Goal: Task Accomplishment & Management: Use online tool/utility

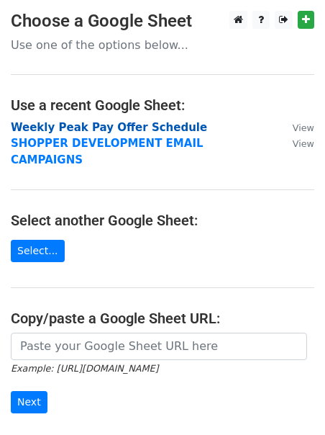
click at [97, 130] on strong "Weekly Peak Pay Offer Schedule" at bounding box center [109, 127] width 197 height 13
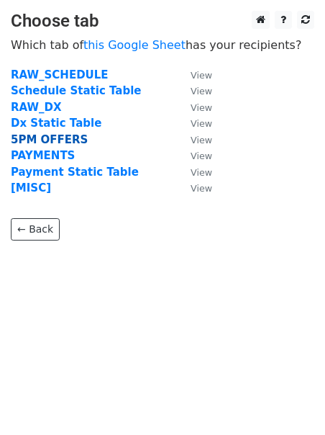
click at [48, 138] on strong "5PM OFFERS" at bounding box center [49, 139] width 77 height 13
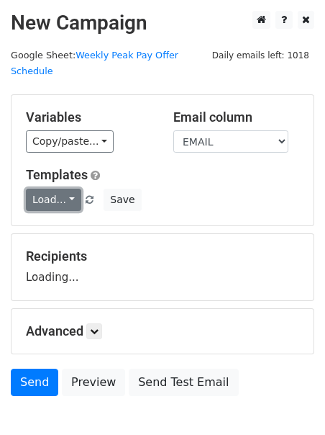
click at [48, 189] on link "Load..." at bounding box center [53, 200] width 55 height 22
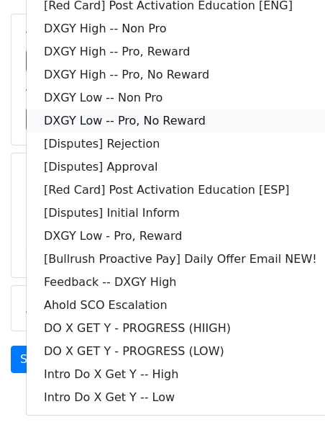
scroll to position [109, 0]
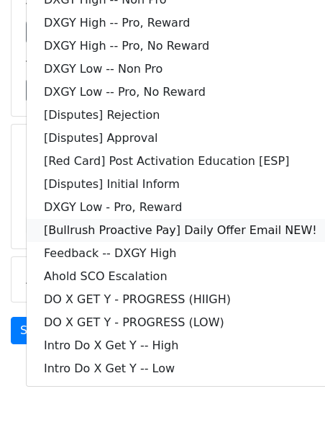
click at [96, 219] on link "[Bullrush Proactive Pay] Daily Offer Email NEW!" at bounding box center [181, 230] width 308 height 23
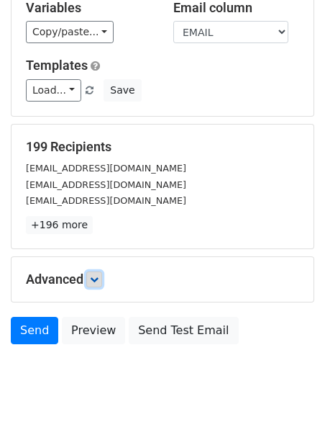
click at [102, 271] on link at bounding box center [94, 279] width 16 height 16
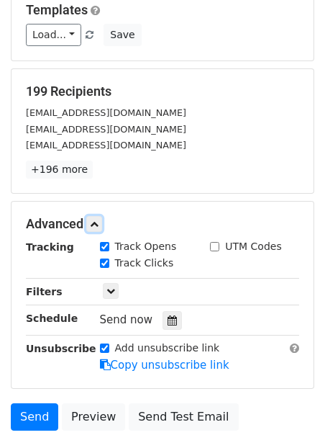
scroll to position [166, 0]
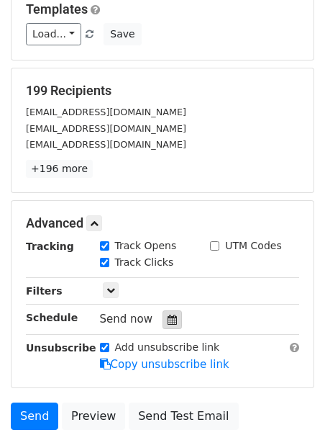
click at [168, 310] on div at bounding box center [172, 319] width 19 height 19
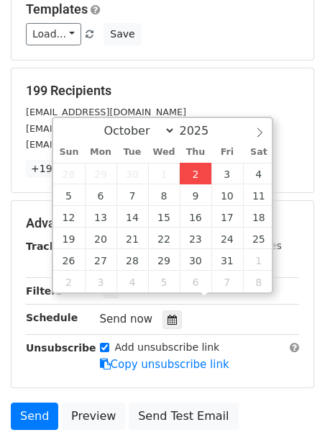
type input "2025-10-02 12:00"
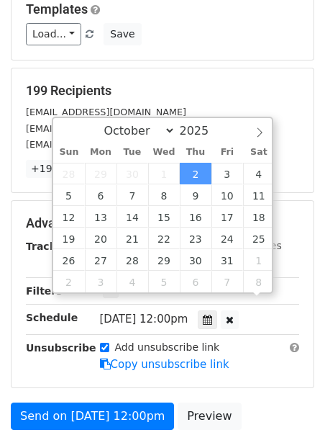
scroll to position [1, 0]
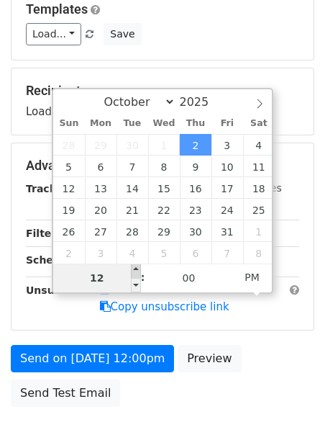
type input "2"
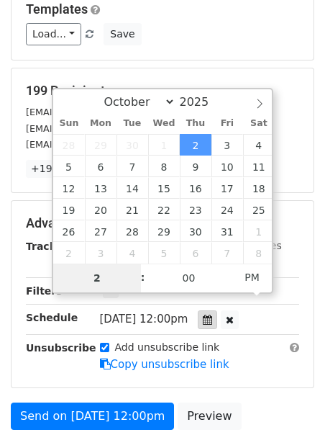
type input "2025-10-02 14:00"
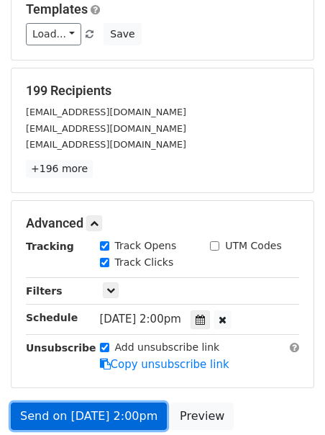
click at [63, 402] on link "Send on Oct 2 at 2:00pm" at bounding box center [89, 415] width 156 height 27
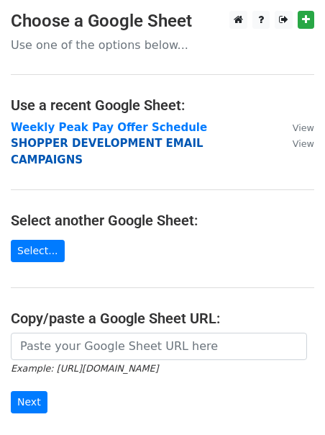
click at [61, 139] on strong "SHOPPER DEVELOPMENT EMAIL CAMPAIGNS" at bounding box center [107, 152] width 193 height 30
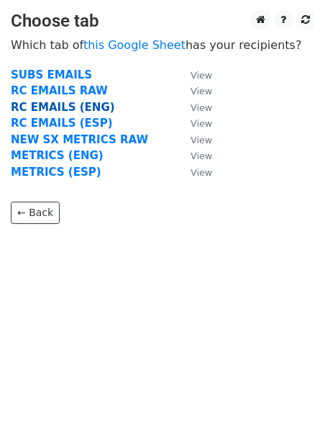
click at [52, 109] on strong "RC EMAILS (ENG)" at bounding box center [63, 107] width 104 height 13
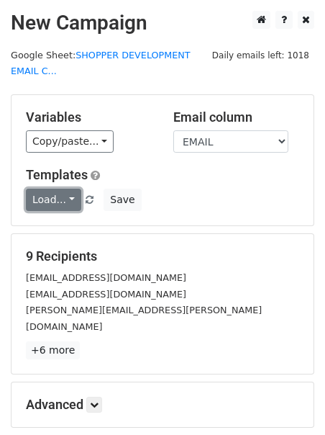
click at [50, 194] on link "Load..." at bounding box center [53, 200] width 55 height 22
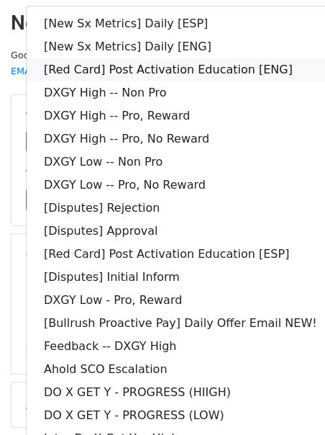
click at [96, 71] on link "[Red Card] Post Activation Education [ENG]" at bounding box center [181, 69] width 308 height 23
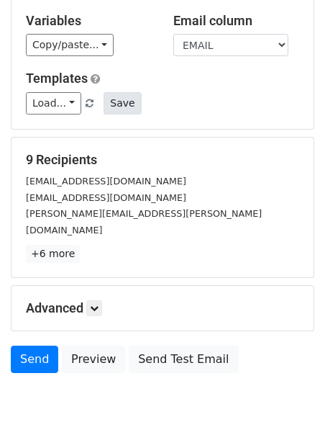
scroll to position [109, 0]
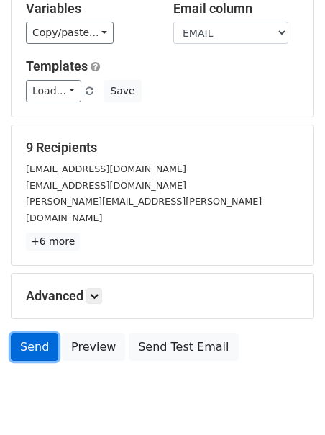
click at [27, 333] on link "Send" at bounding box center [35, 346] width 48 height 27
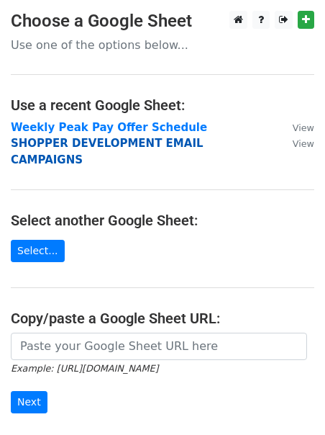
click at [53, 149] on strong "SHOPPER DEVELOPMENT EMAIL CAMPAIGNS" at bounding box center [107, 152] width 193 height 30
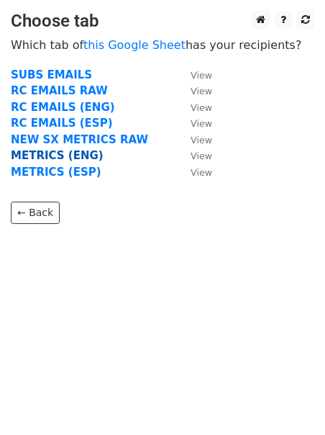
click at [55, 156] on strong "METRICS (ENG)" at bounding box center [57, 155] width 93 height 13
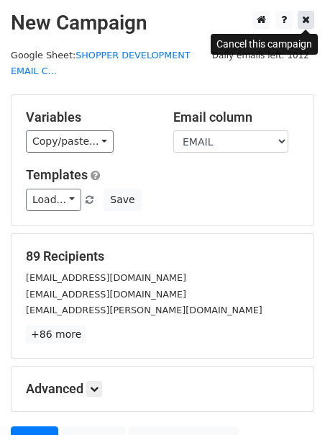
click at [303, 19] on icon at bounding box center [306, 19] width 8 height 10
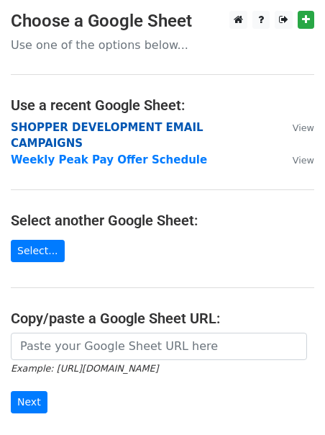
click at [78, 127] on strong "SHOPPER DEVELOPMENT EMAIL CAMPAIGNS" at bounding box center [107, 136] width 193 height 30
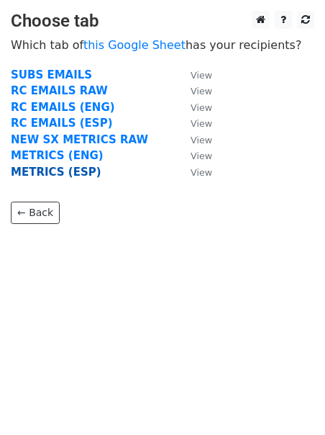
click at [53, 173] on strong "METRICS (ESP)" at bounding box center [56, 172] width 91 height 13
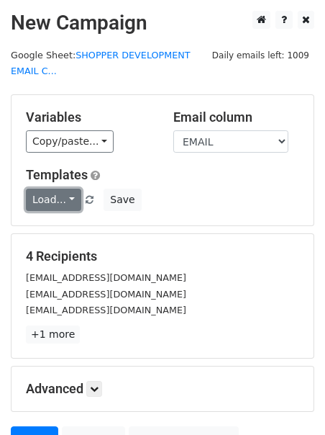
click at [51, 199] on link "Load..." at bounding box center [53, 200] width 55 height 22
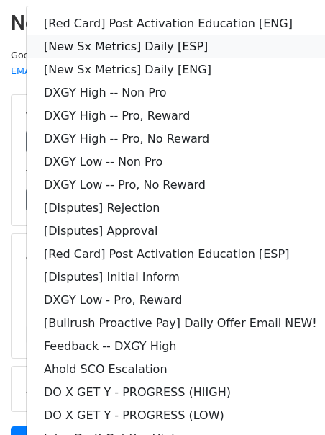
click at [120, 50] on link "[New Sx Metrics] Daily [ESP]" at bounding box center [181, 46] width 308 height 23
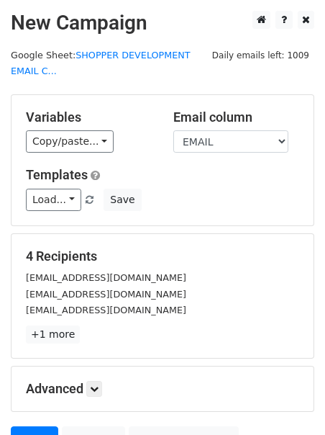
scroll to position [140, 0]
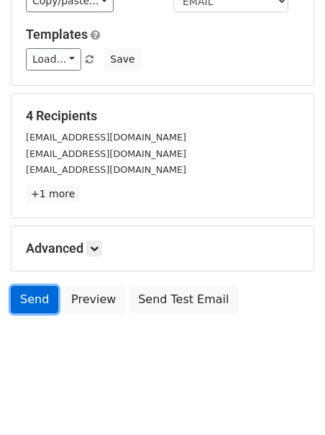
click at [37, 292] on link "Send" at bounding box center [35, 299] width 48 height 27
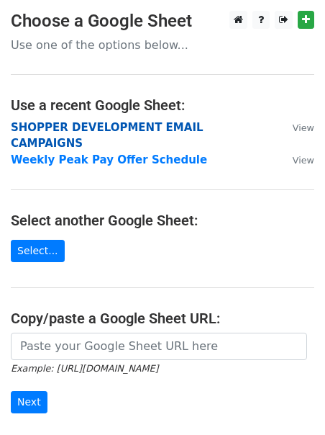
click at [108, 130] on strong "SHOPPER DEVELOPMENT EMAIL CAMPAIGNS" at bounding box center [107, 136] width 193 height 30
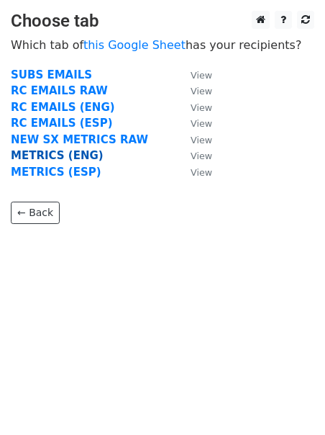
click at [60, 154] on strong "METRICS (ENG)" at bounding box center [57, 155] width 93 height 13
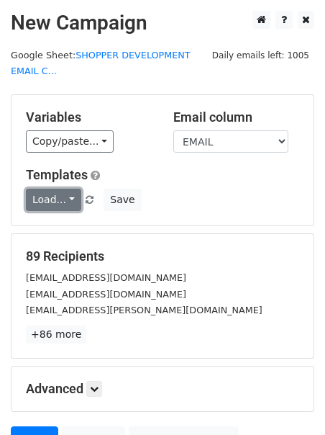
click at [43, 203] on link "Load..." at bounding box center [53, 200] width 55 height 22
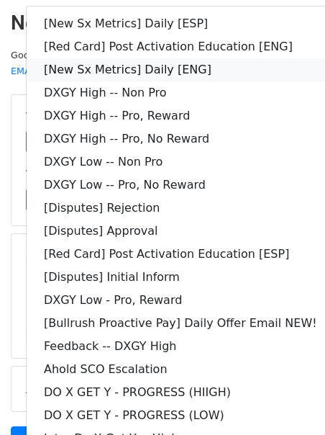
click at [163, 65] on link "[New Sx Metrics] Daily [ENG]" at bounding box center [181, 69] width 308 height 23
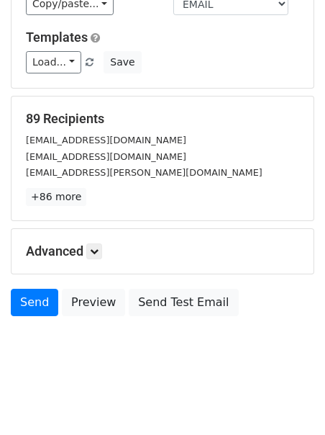
scroll to position [140, 0]
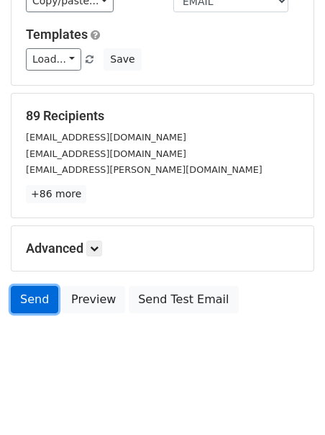
click at [27, 297] on link "Send" at bounding box center [35, 299] width 48 height 27
